Goal: Task Accomplishment & Management: Use online tool/utility

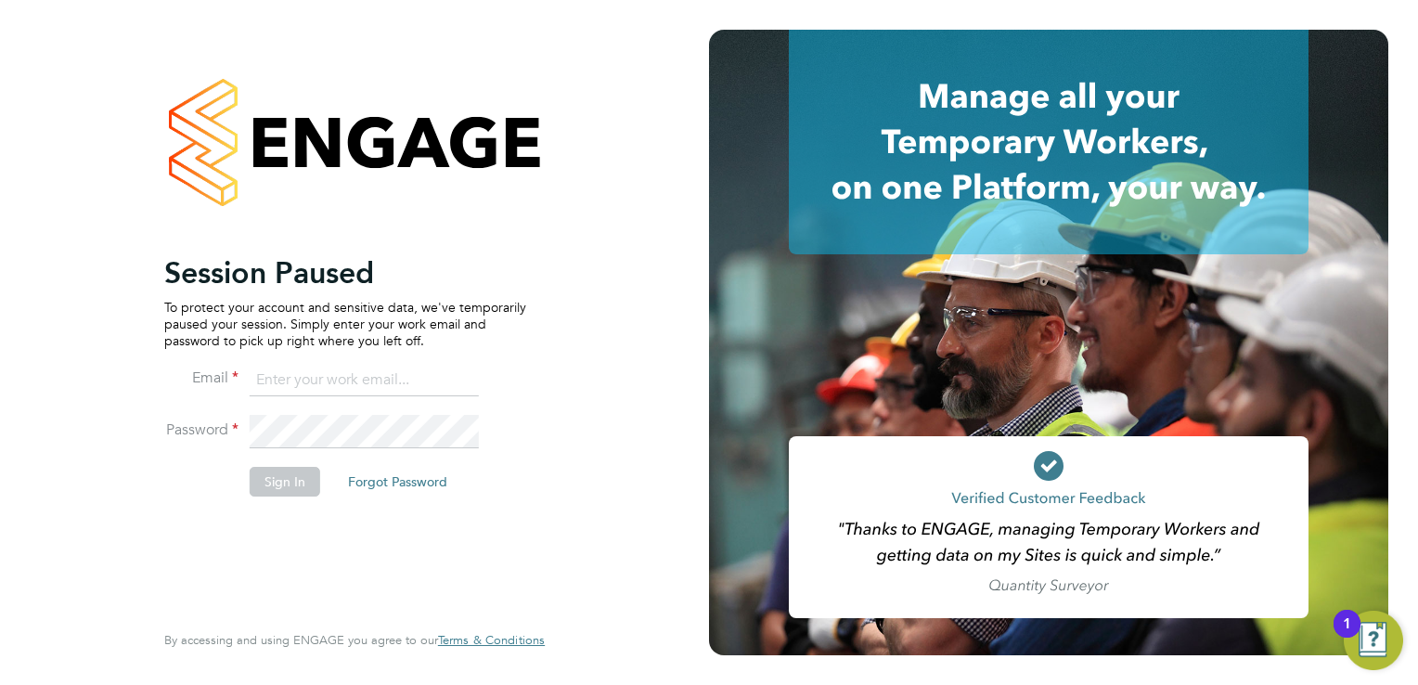
click at [374, 385] on input at bounding box center [364, 380] width 229 height 33
type input "[EMAIL_ADDRESS][PERSON_NAME][DOMAIN_NAME]"
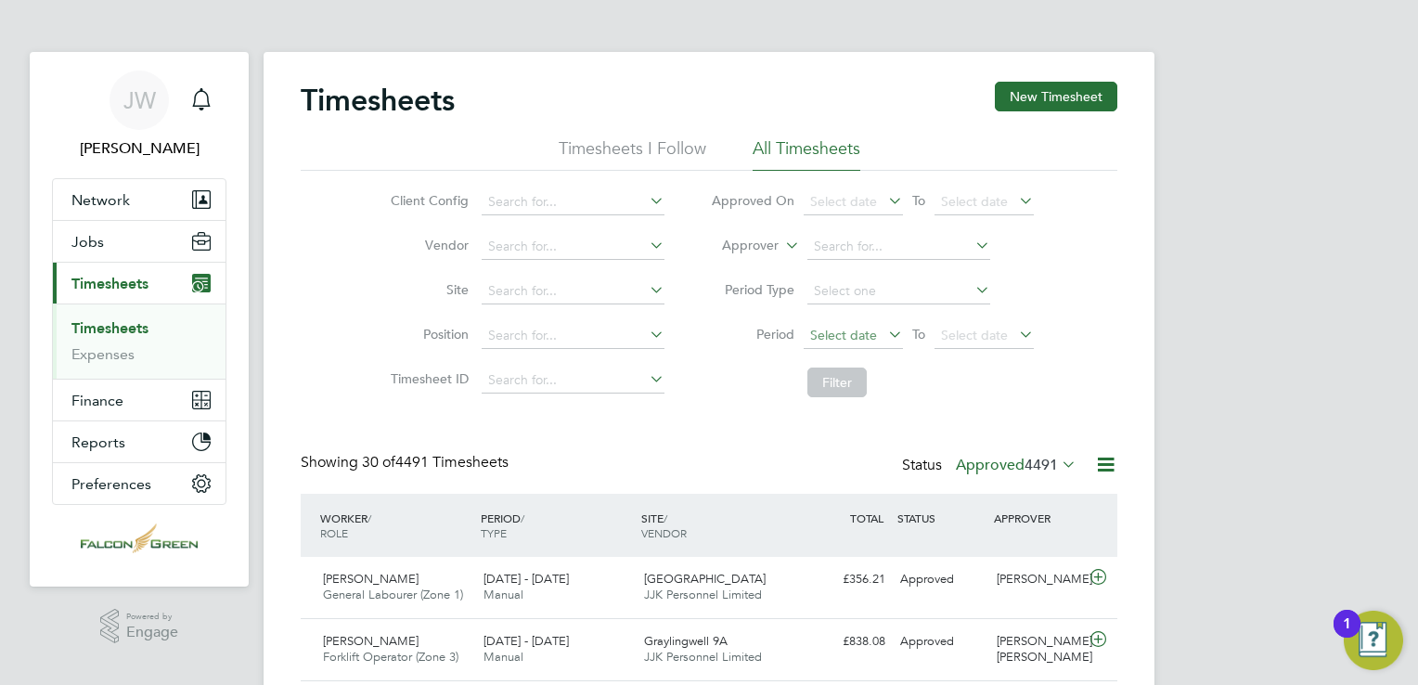
click at [842, 335] on span "Select date" at bounding box center [843, 335] width 67 height 17
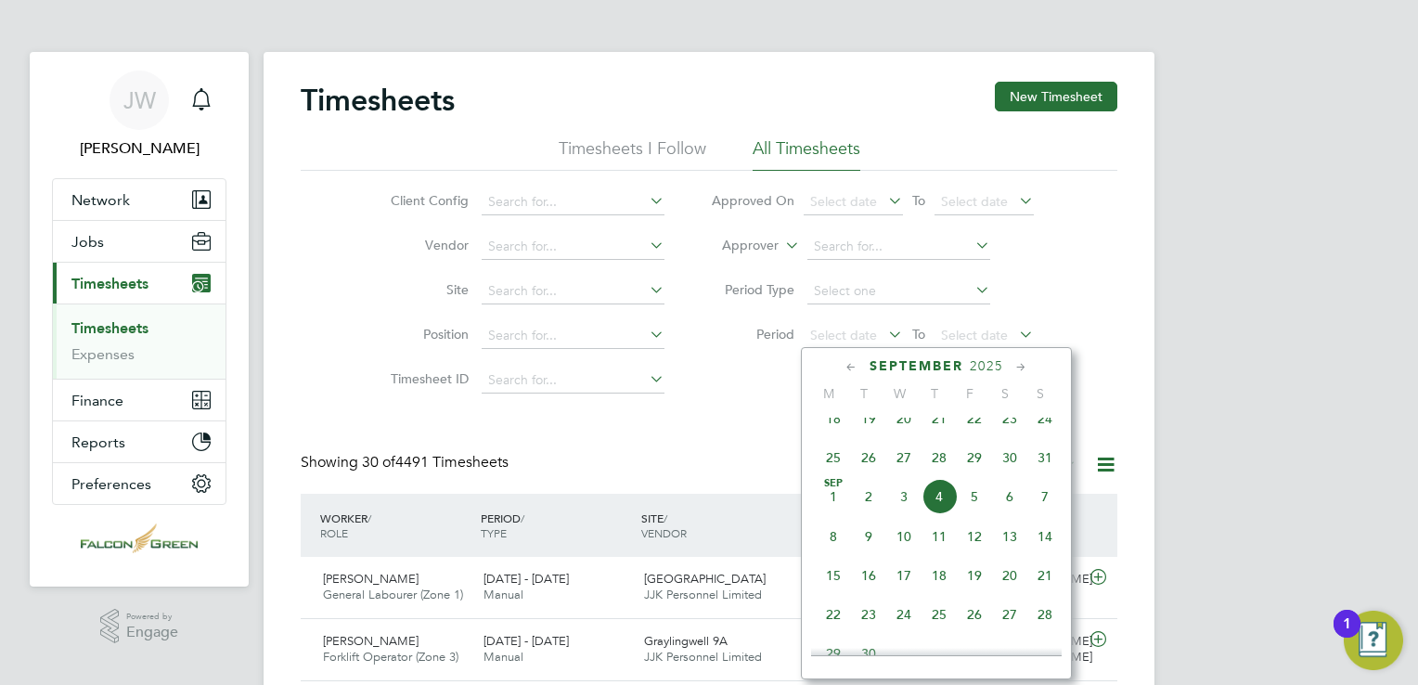
click at [834, 473] on span "25" at bounding box center [833, 457] width 35 height 35
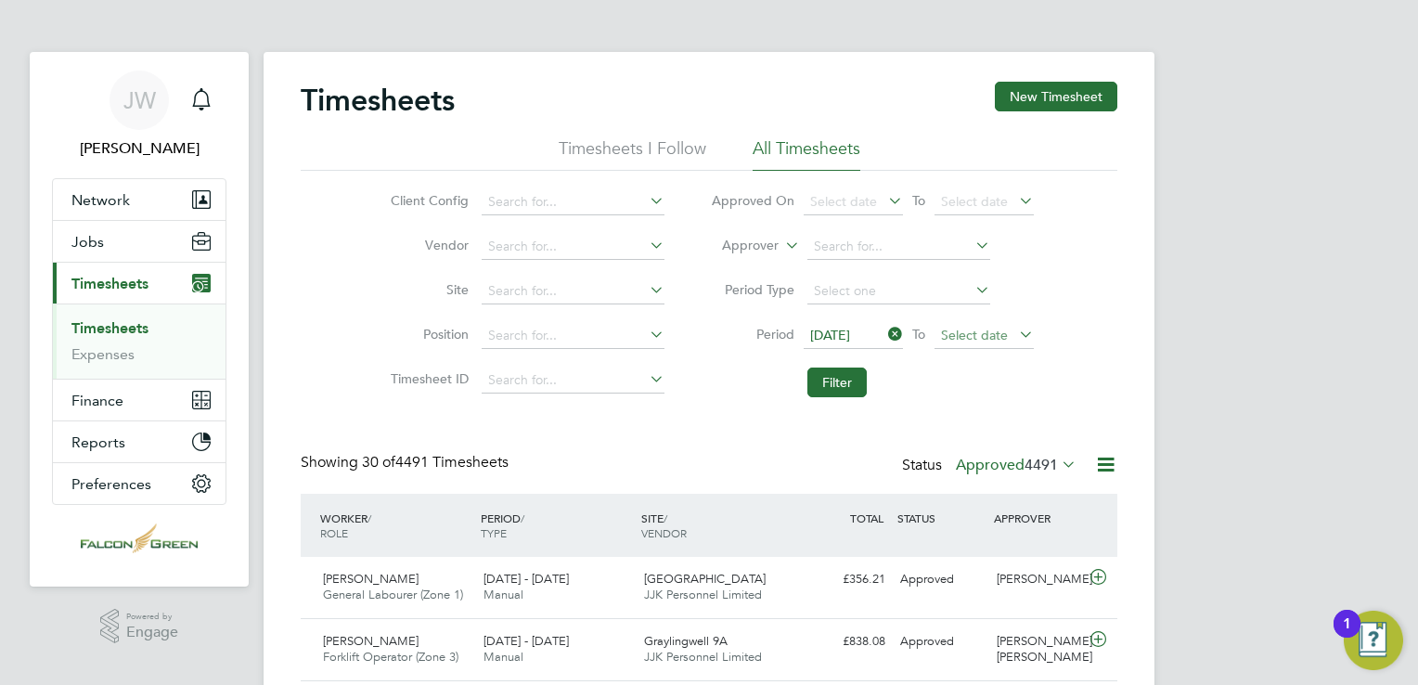
click at [968, 340] on span "Select date" at bounding box center [974, 335] width 67 height 17
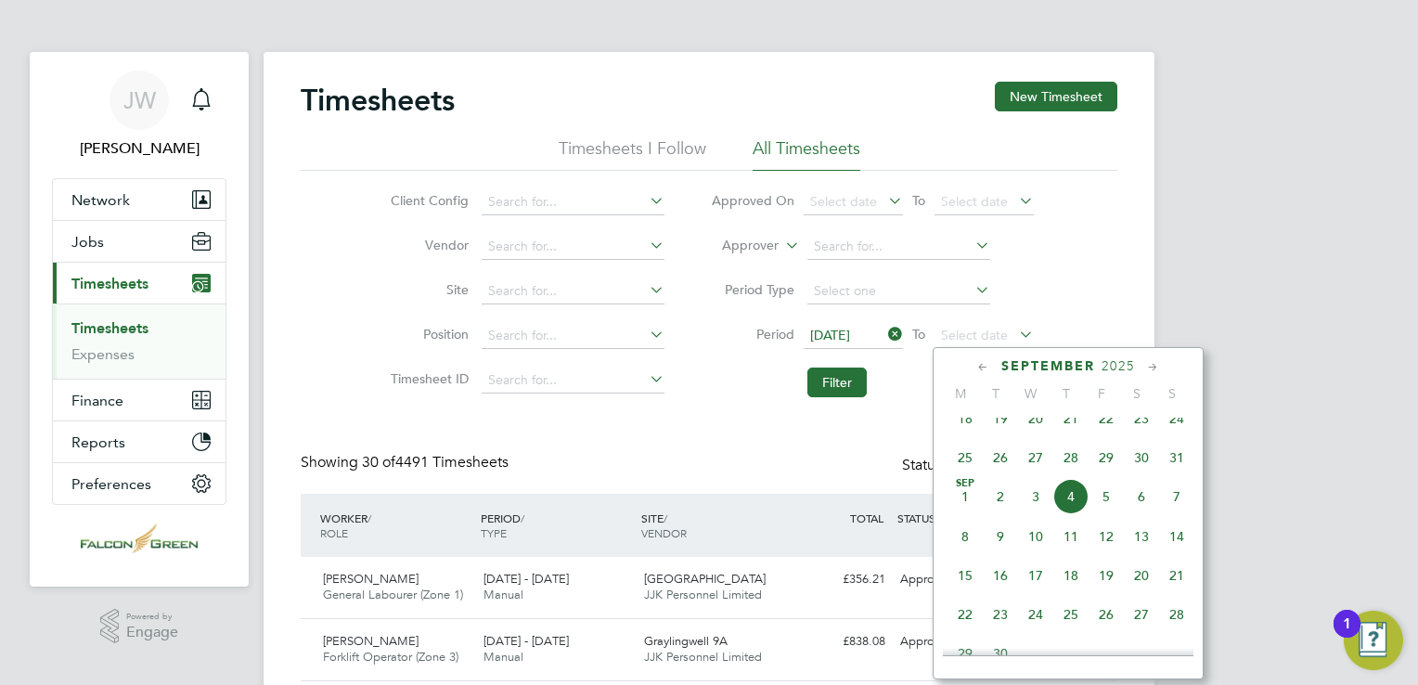
click at [1173, 475] on span "31" at bounding box center [1176, 457] width 35 height 35
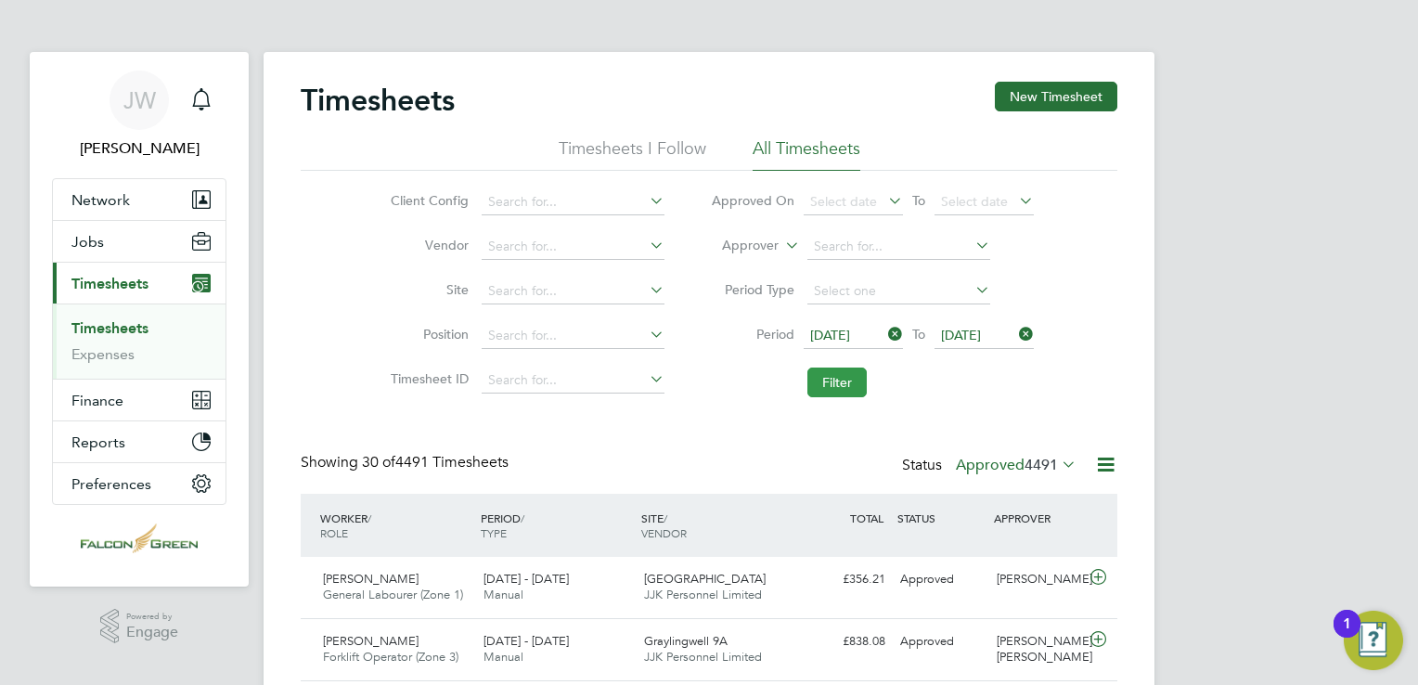
click at [830, 379] on button "Filter" at bounding box center [836, 382] width 59 height 30
click at [825, 380] on button "Filter" at bounding box center [836, 382] width 59 height 30
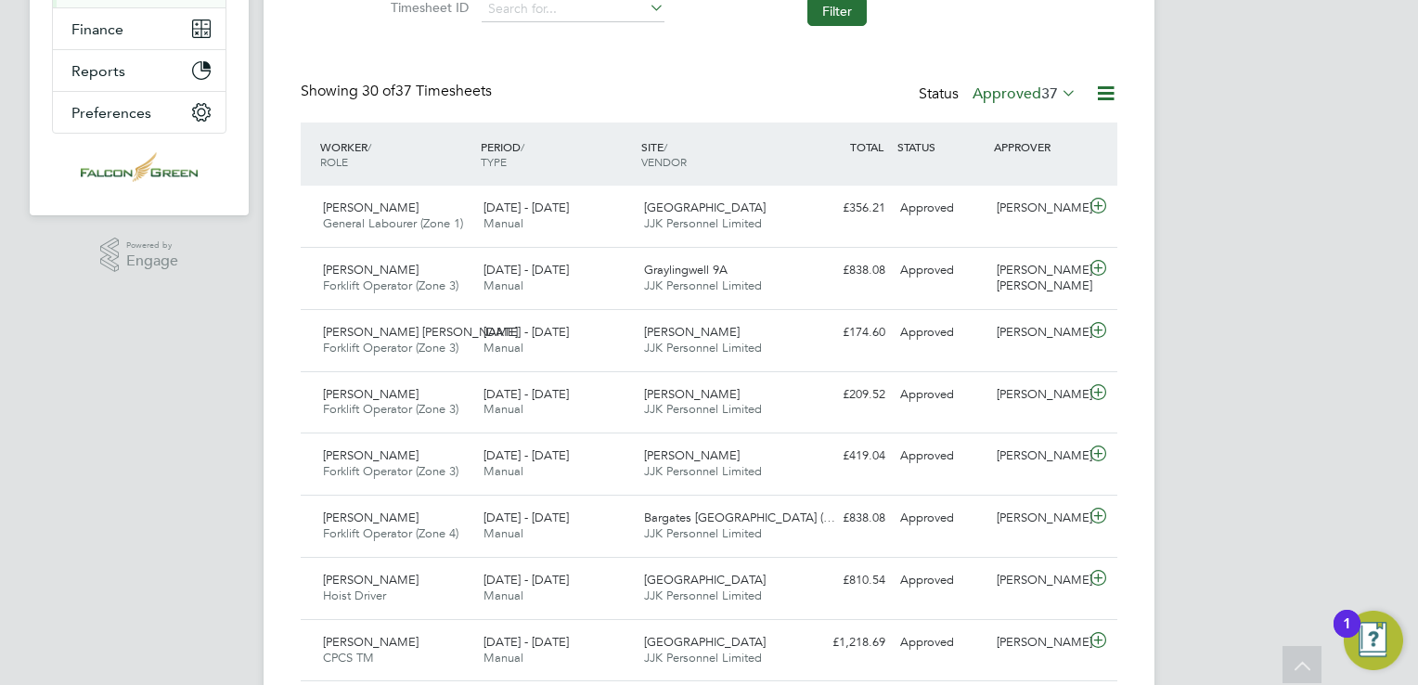
click at [1021, 84] on label "Approved 37" at bounding box center [1024, 93] width 104 height 19
